Goal: Information Seeking & Learning: Learn about a topic

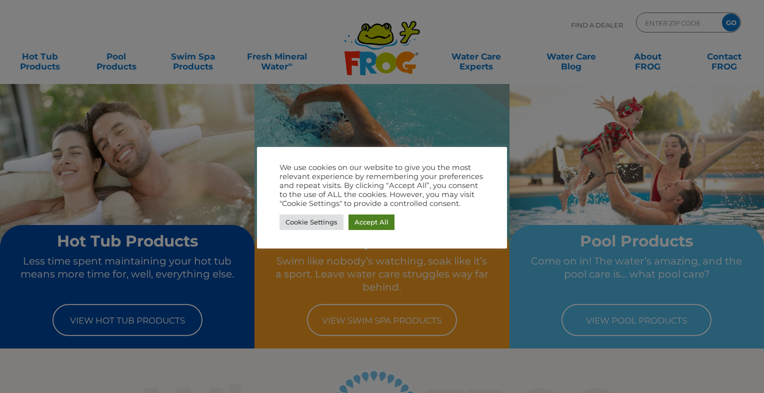
click at [364, 224] on link "Accept All" at bounding box center [372, 223] width 46 height 16
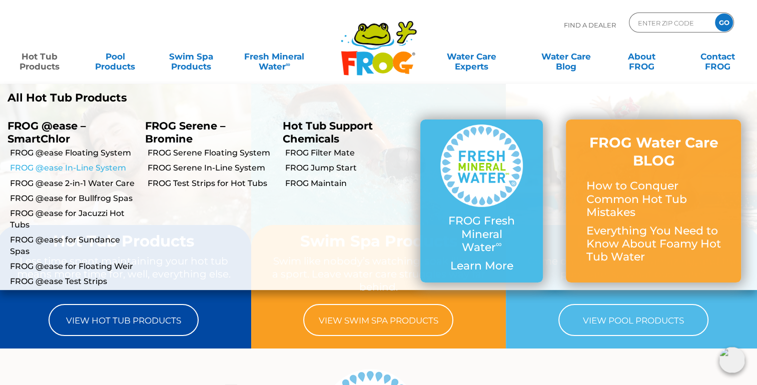
click at [58, 171] on link "FROG @ease In-Line System" at bounding box center [74, 168] width 128 height 11
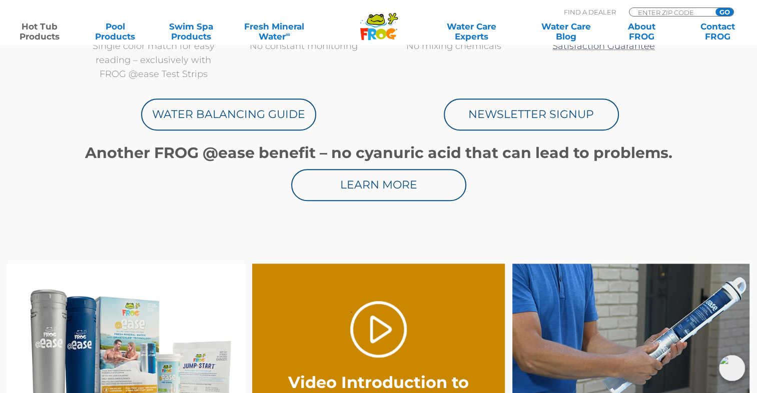
scroll to position [559, 0]
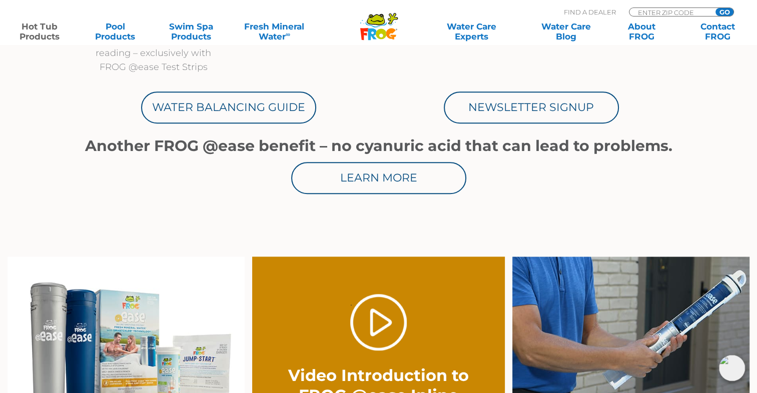
click at [168, 230] on section "Up to 75%* less chlorine with no frustrating yo-yo chlorine levels Shock only o…" at bounding box center [379, 54] width 600 height 404
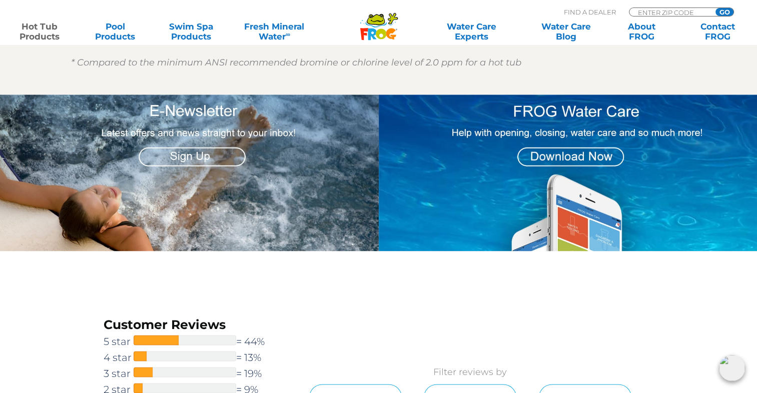
scroll to position [1248, 0]
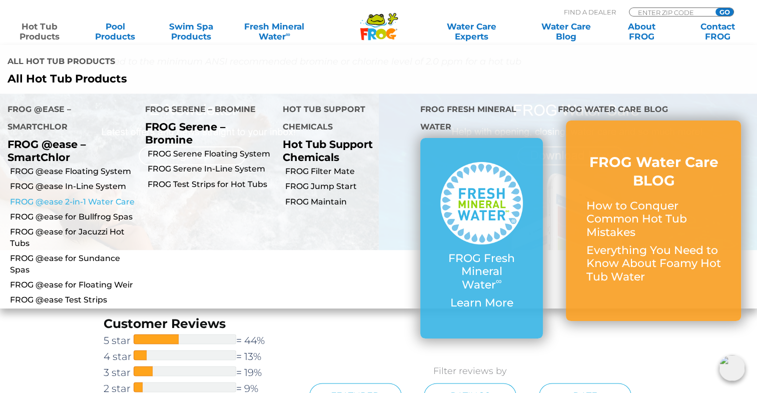
click at [66, 197] on link "FROG @ease 2-in-1 Water Care" at bounding box center [74, 202] width 128 height 11
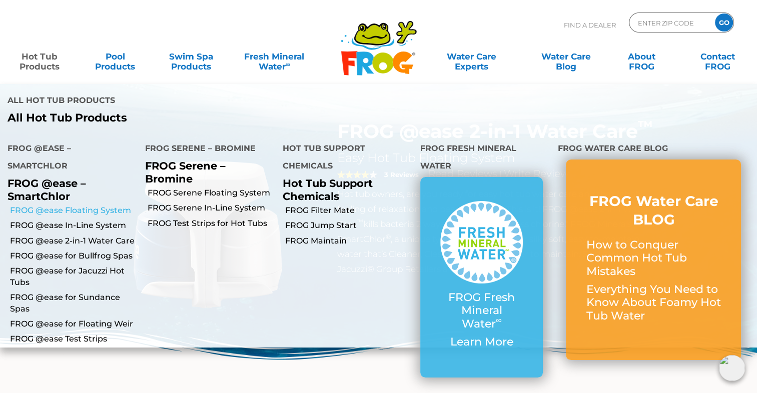
click at [86, 205] on link "FROG @ease Floating System" at bounding box center [74, 210] width 128 height 11
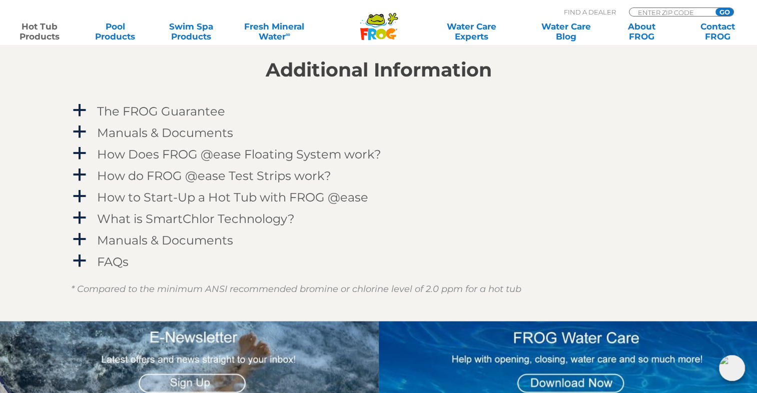
scroll to position [1003, 0]
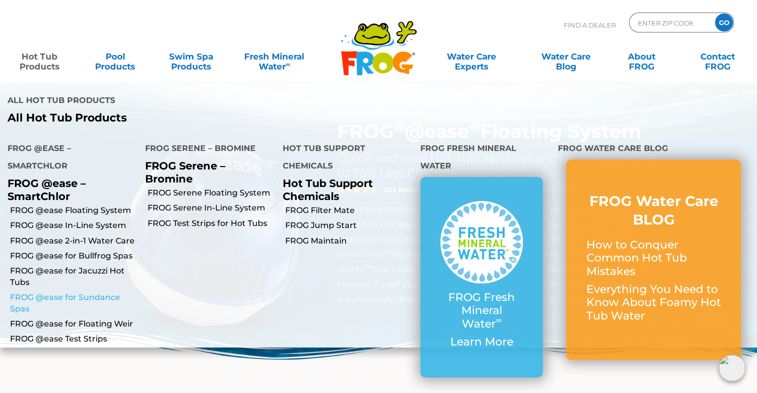
click at [75, 292] on link "FROG @ease for Sundance Spas" at bounding box center [74, 303] width 128 height 23
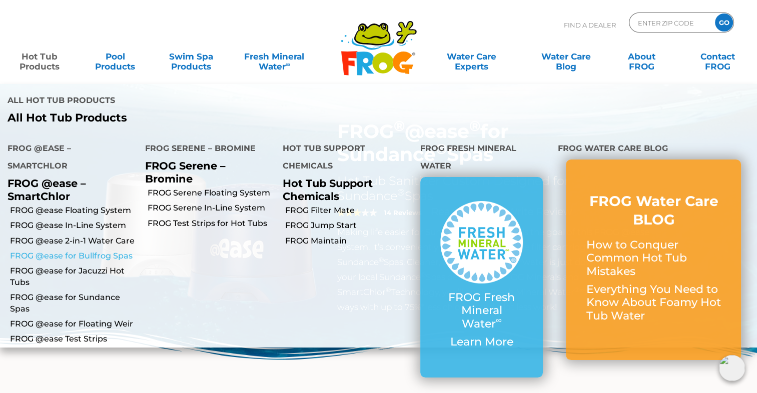
click at [61, 251] on link "FROG @ease for Bullfrog Spas" at bounding box center [74, 256] width 128 height 11
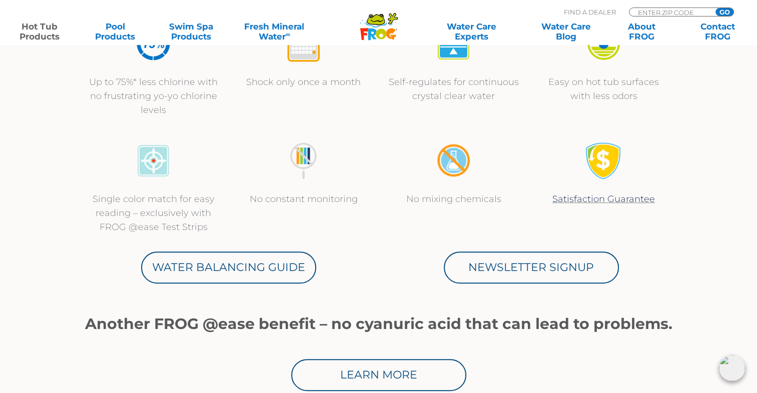
scroll to position [405, 0]
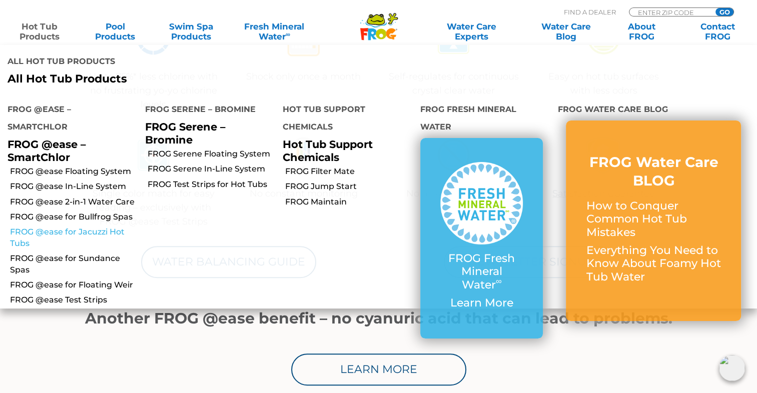
click at [74, 227] on link "FROG @ease for Jacuzzi Hot Tubs" at bounding box center [74, 238] width 128 height 23
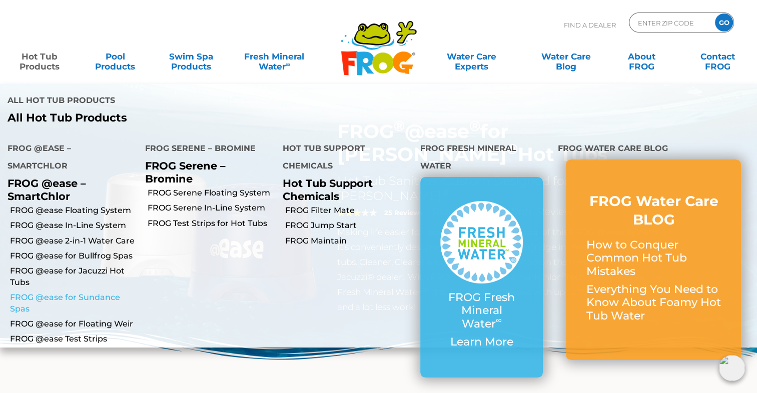
click at [75, 292] on link "FROG @ease for Sundance Spas" at bounding box center [74, 303] width 128 height 23
click at [50, 67] on link "Hot Tub Products" at bounding box center [39, 57] width 59 height 20
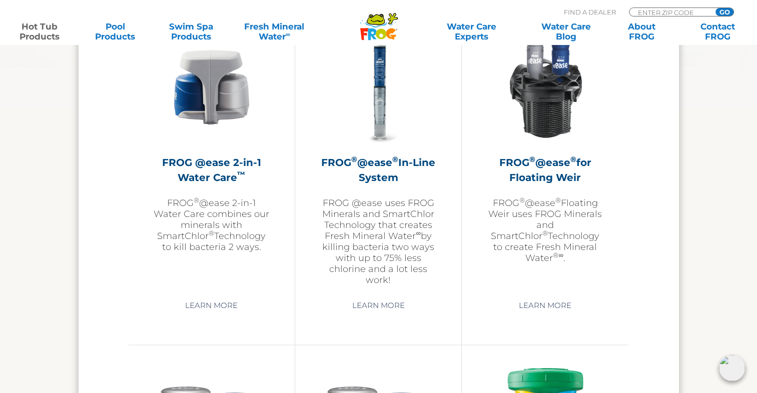
scroll to position [1489, 0]
click at [549, 109] on img at bounding box center [545, 87] width 116 height 116
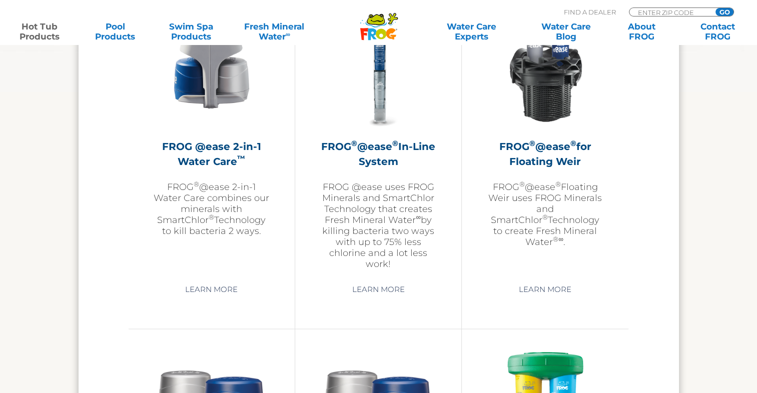
scroll to position [1489, 0]
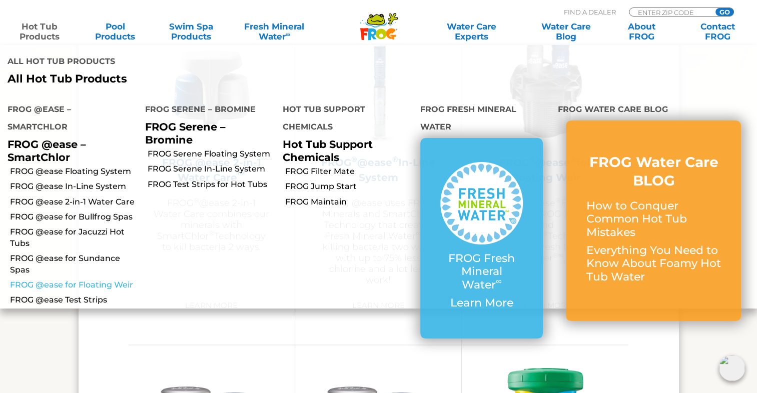
click at [66, 280] on link "FROG @ease for Floating Weir" at bounding box center [74, 285] width 128 height 11
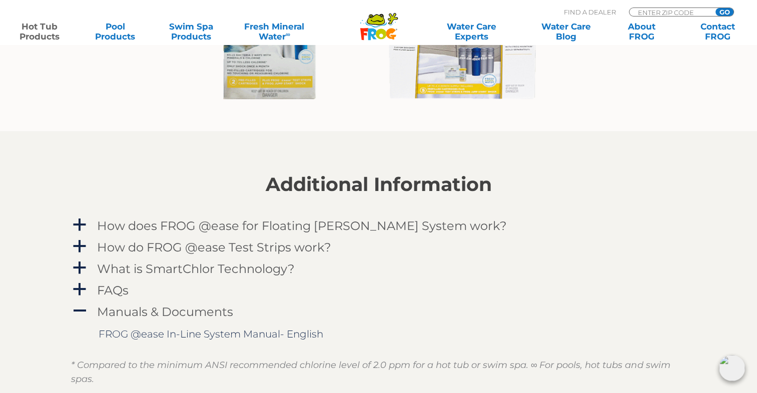
scroll to position [938, 0]
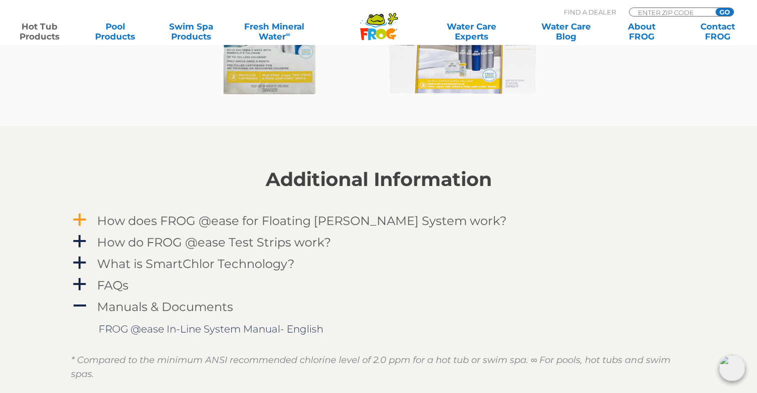
click at [332, 225] on h4 "How does FROG @ease for Floating [PERSON_NAME] System work?" at bounding box center [302, 221] width 410 height 14
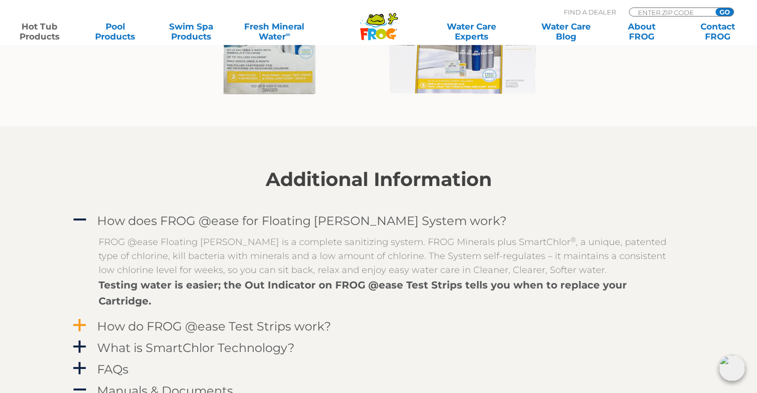
click at [120, 320] on h4 "How do FROG @ease Test Strips work?" at bounding box center [214, 327] width 234 height 14
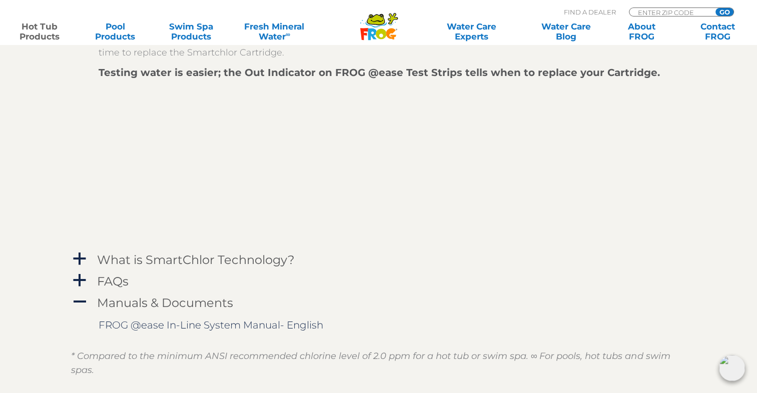
scroll to position [1311, 0]
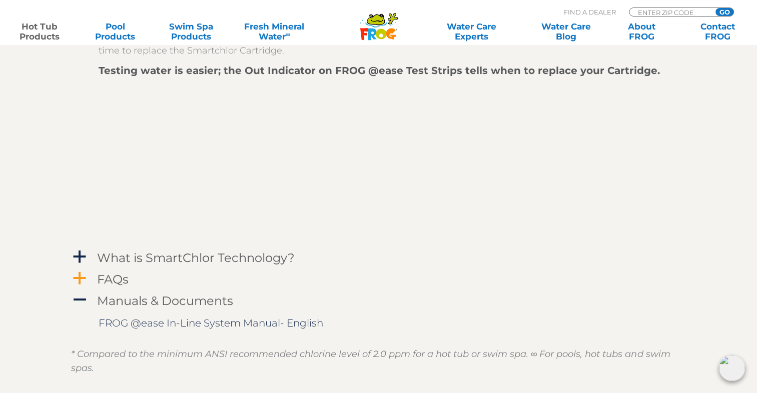
click at [85, 271] on span "a" at bounding box center [79, 278] width 15 height 15
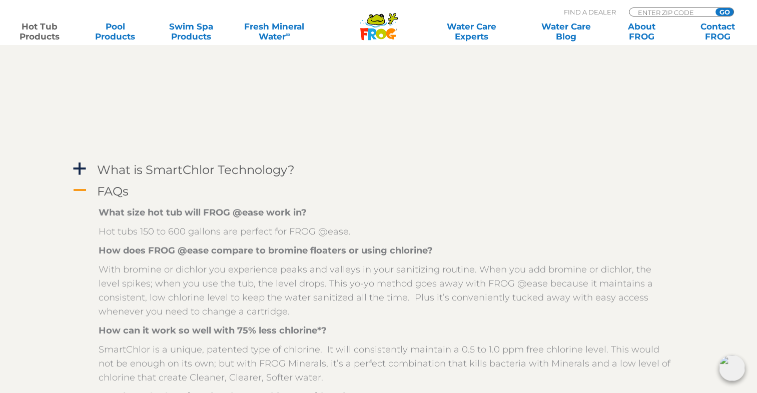
scroll to position [1399, 0]
click at [552, 243] on p "How does FROG @ease compare to bromine floaters or using chlorine?" at bounding box center [386, 250] width 575 height 14
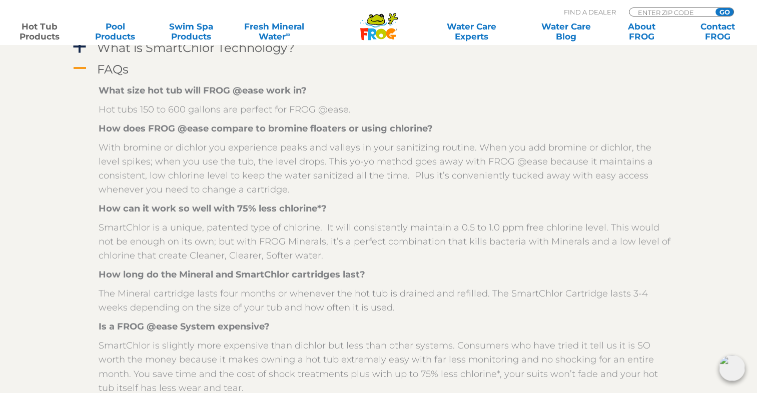
scroll to position [1521, 0]
click at [448, 301] on div "What size hot tub will FROG @ease work in? Hot tubs 150 to 600 gallons are perf…" at bounding box center [386, 238] width 575 height 311
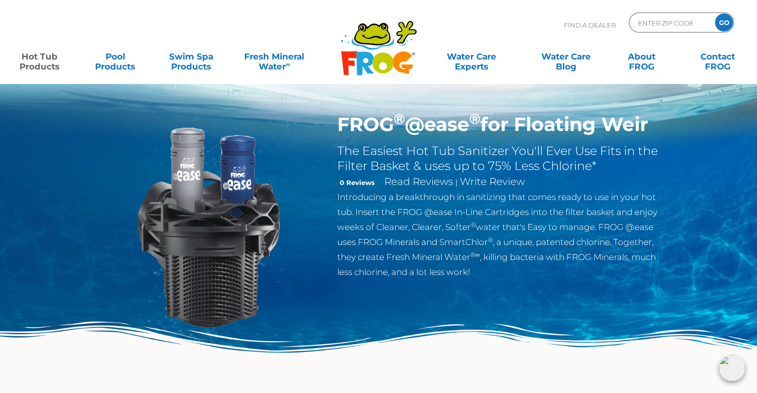
scroll to position [0, 0]
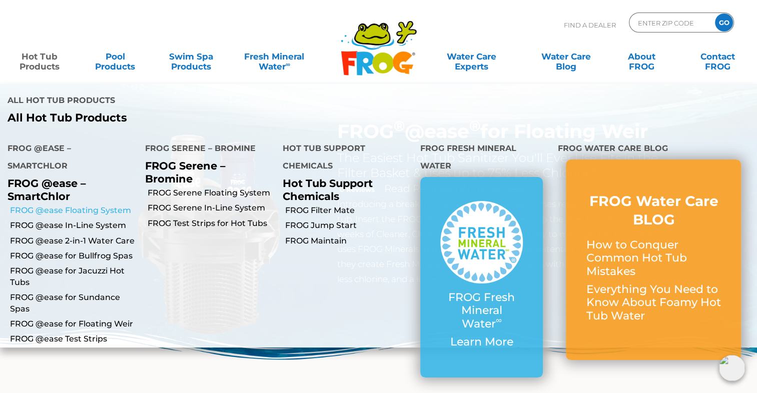
click at [68, 205] on link "FROG @ease Floating System" at bounding box center [74, 210] width 128 height 11
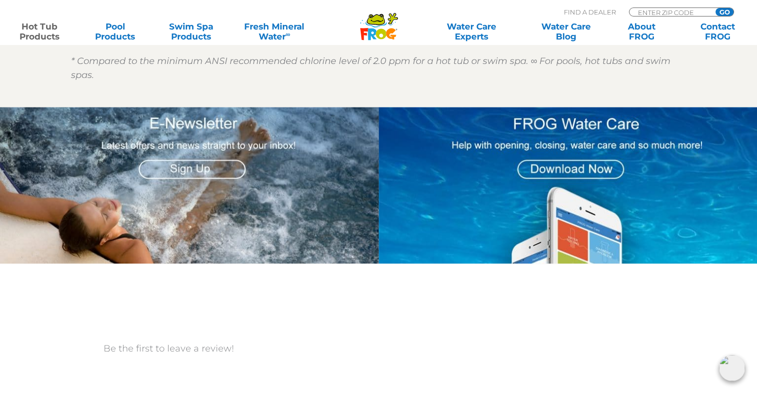
scroll to position [1238, 0]
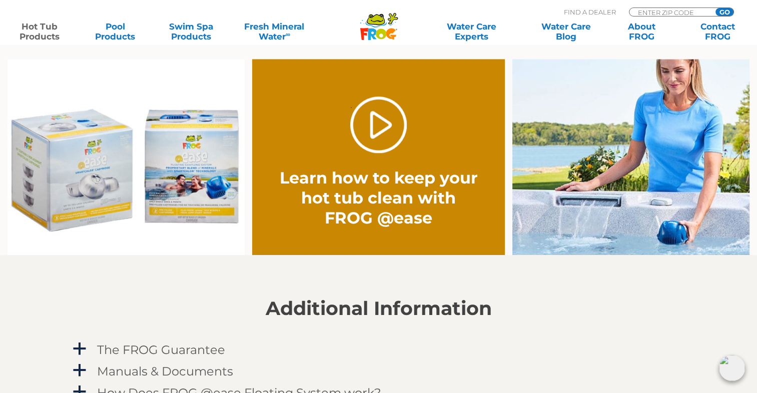
scroll to position [762, 0]
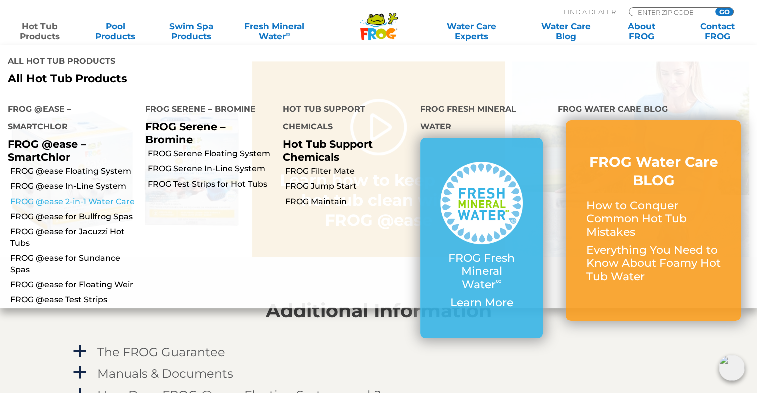
click at [80, 197] on link "FROG @ease 2-in-1 Water Care" at bounding box center [74, 202] width 128 height 11
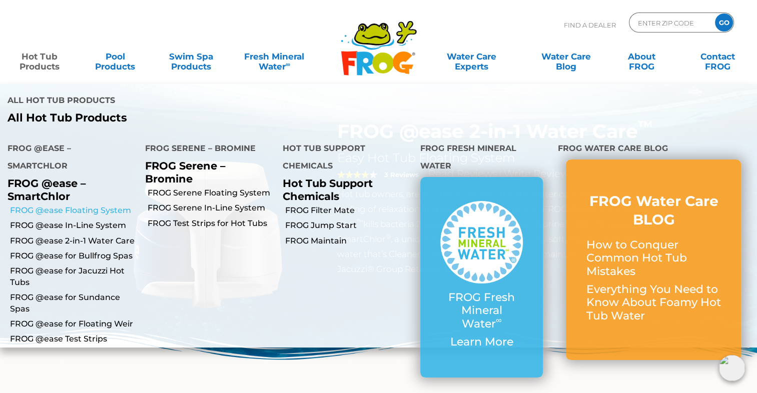
click at [64, 205] on link "FROG @ease Floating System" at bounding box center [74, 210] width 128 height 11
